Goal: Check status: Check status

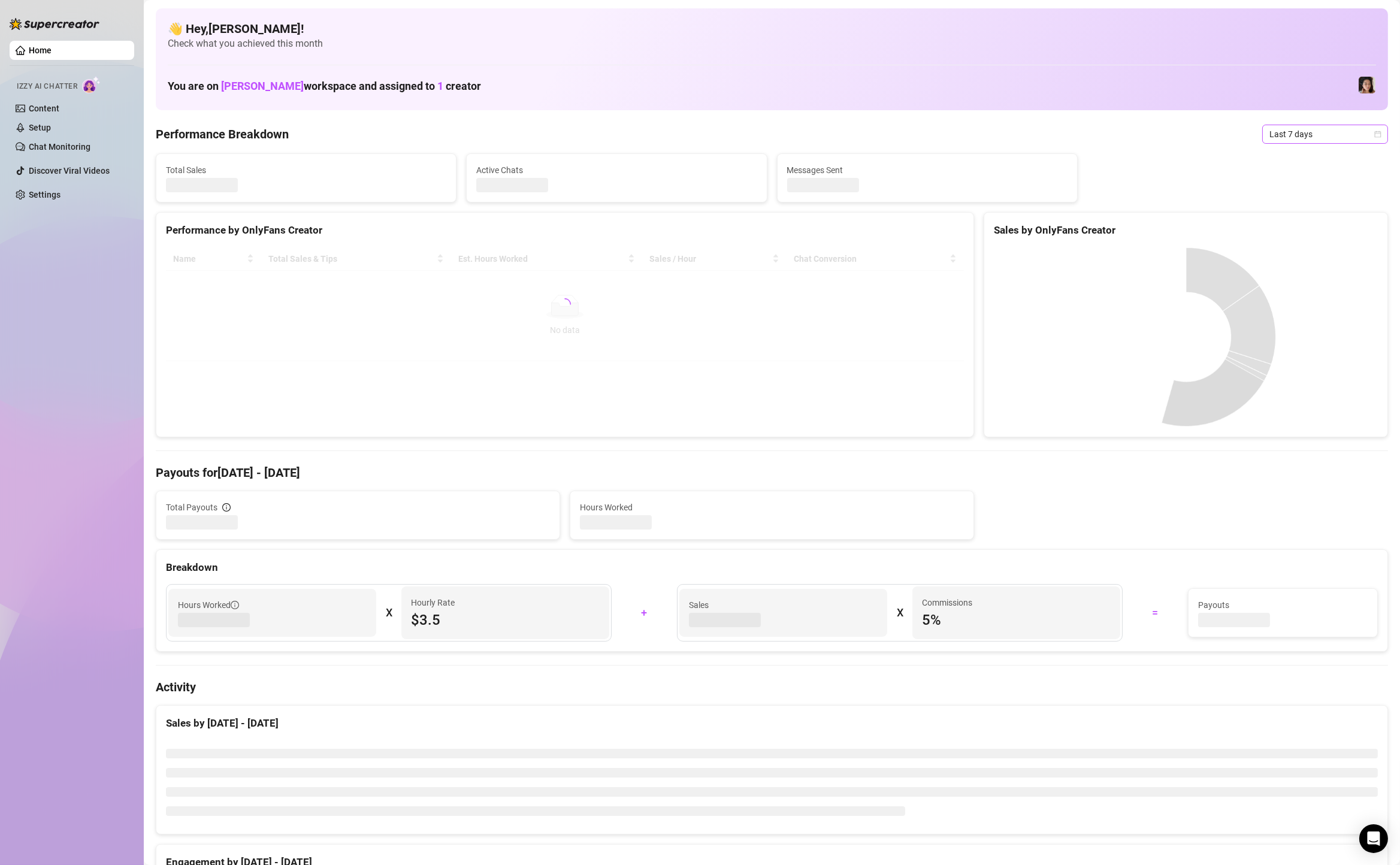
click at [1290, 133] on span "Last 7 days" at bounding box center [1325, 134] width 112 height 18
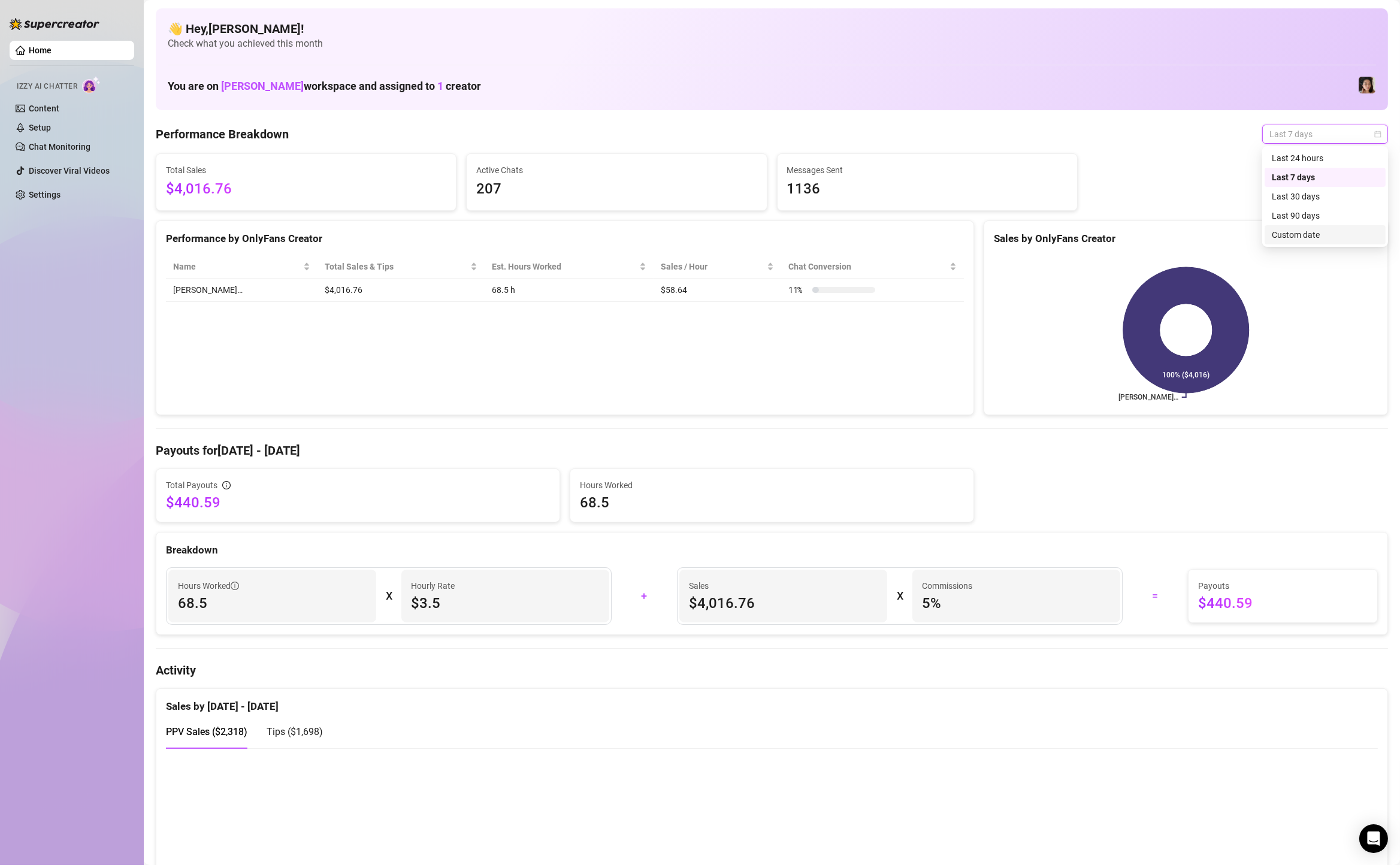
click at [1287, 236] on div "Custom date" at bounding box center [1325, 234] width 107 height 13
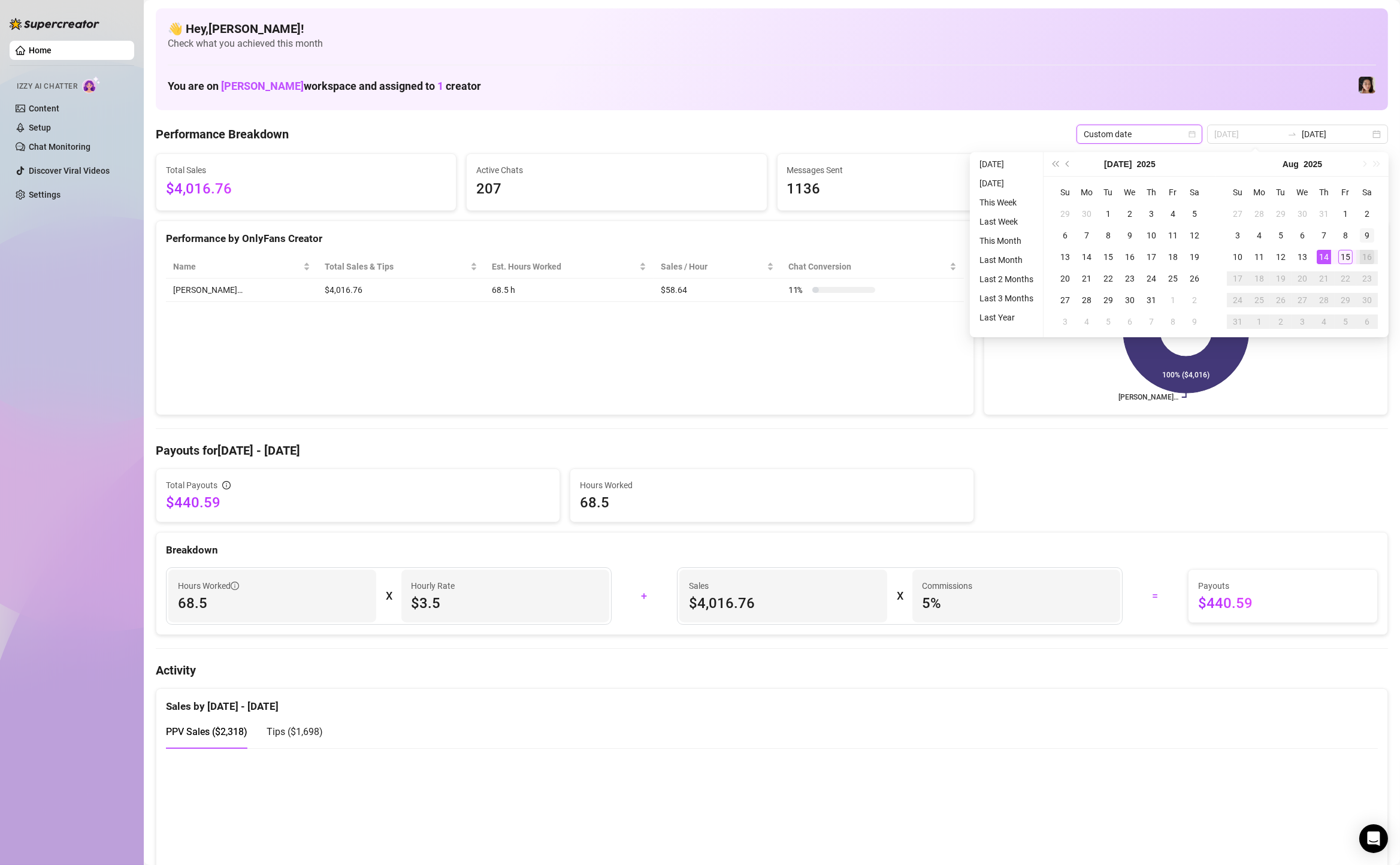
type input "[DATE]"
click at [1368, 234] on div "9" at bounding box center [1367, 235] width 14 height 14
type input "2025-08-15"
click at [1340, 257] on div "15" at bounding box center [1345, 257] width 14 height 14
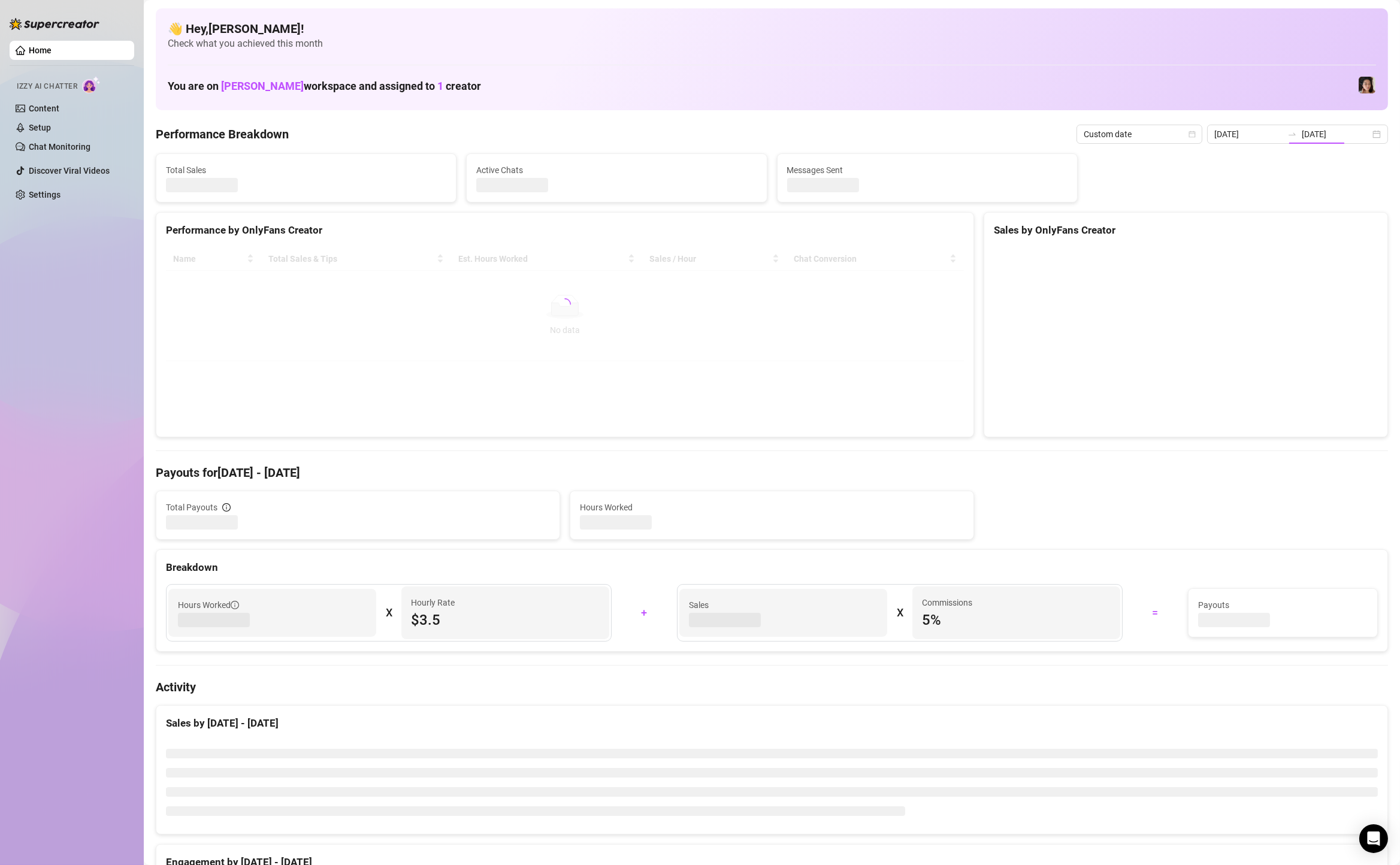
type input "2025-08-15"
